Goal: Navigation & Orientation: Go to known website

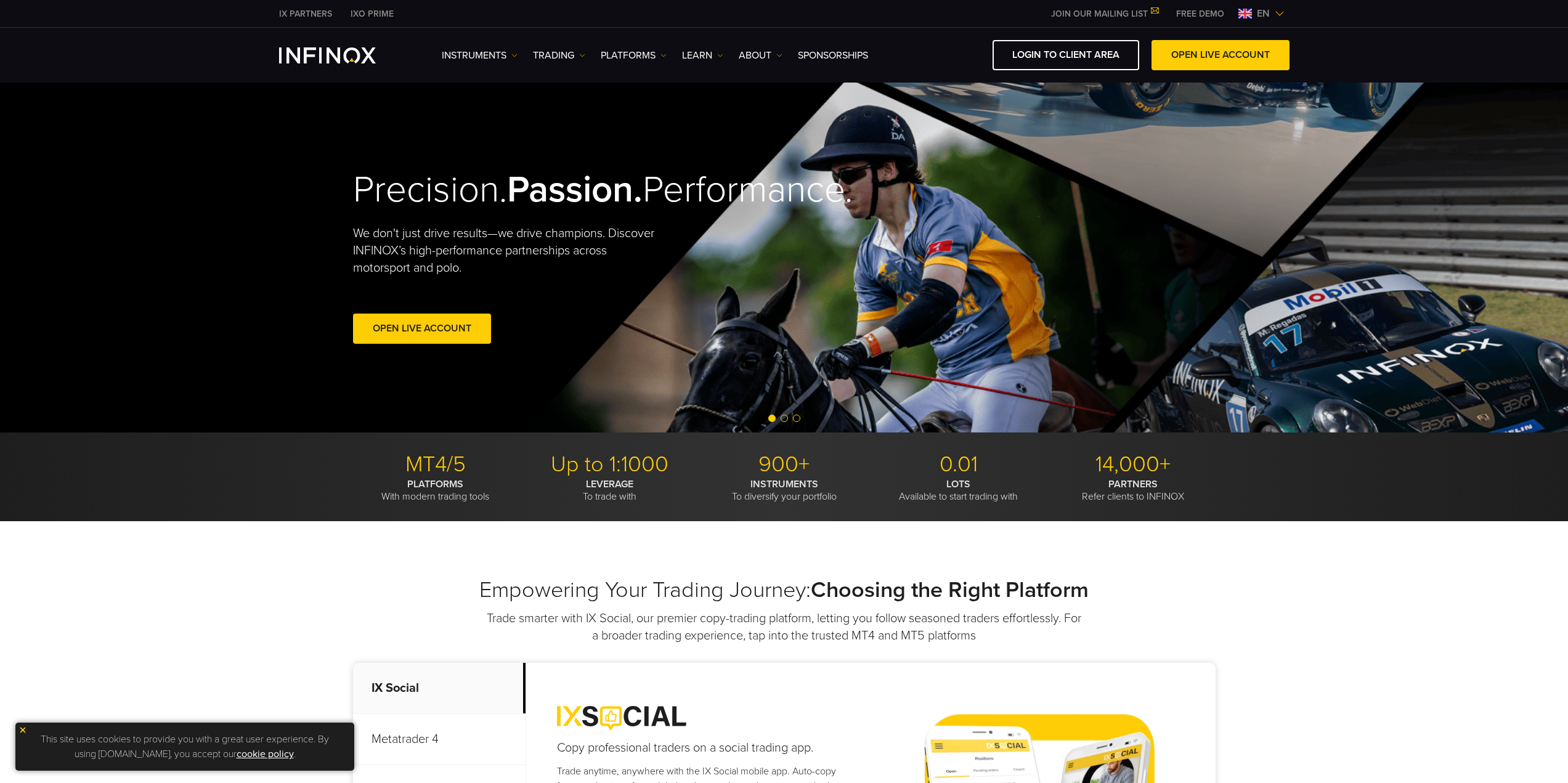
click at [1273, 12] on span "en" at bounding box center [1263, 13] width 23 height 15
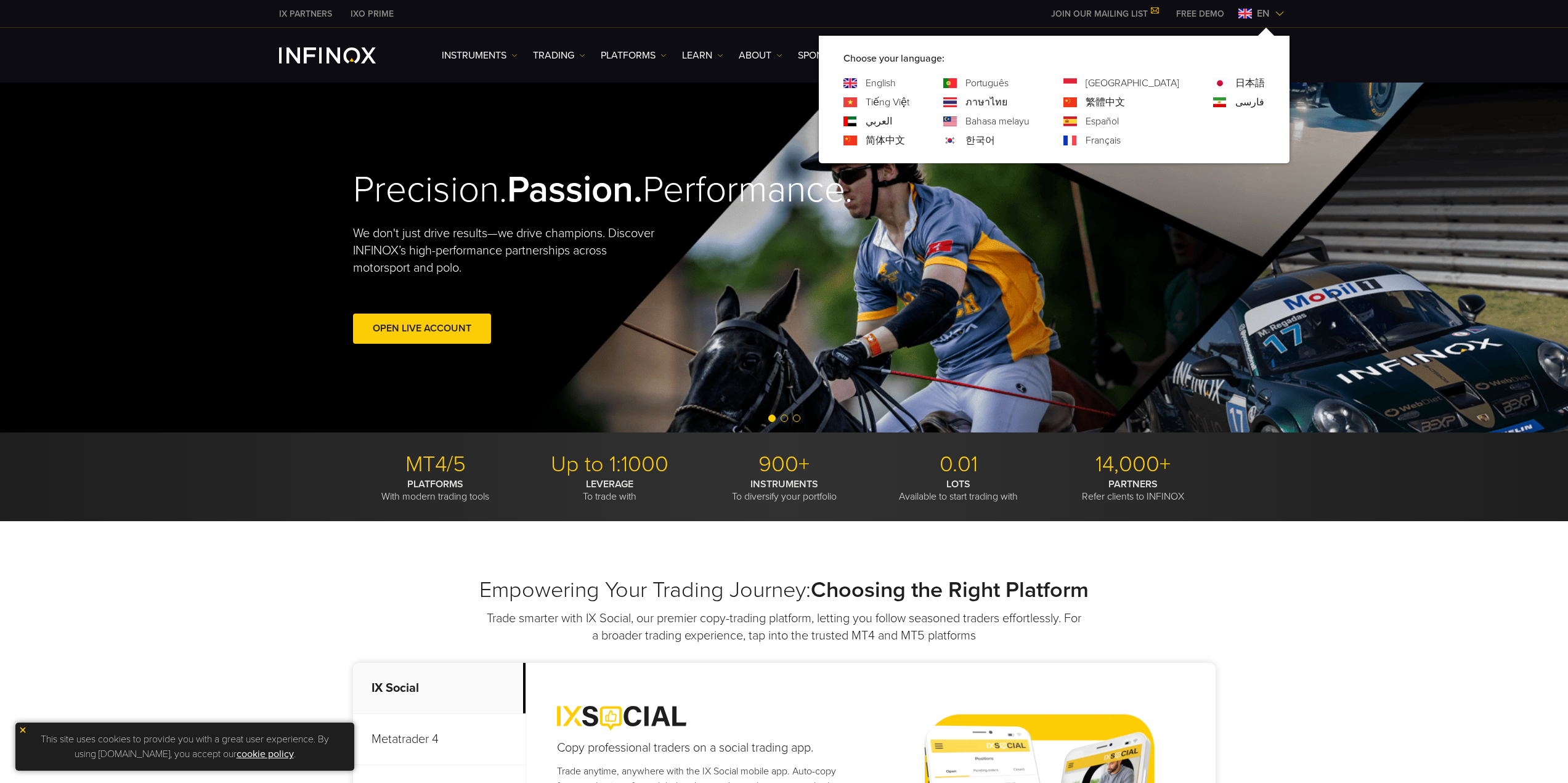
click at [995, 139] on link "한국어" at bounding box center [980, 140] width 29 height 15
